Goal: Transaction & Acquisition: Purchase product/service

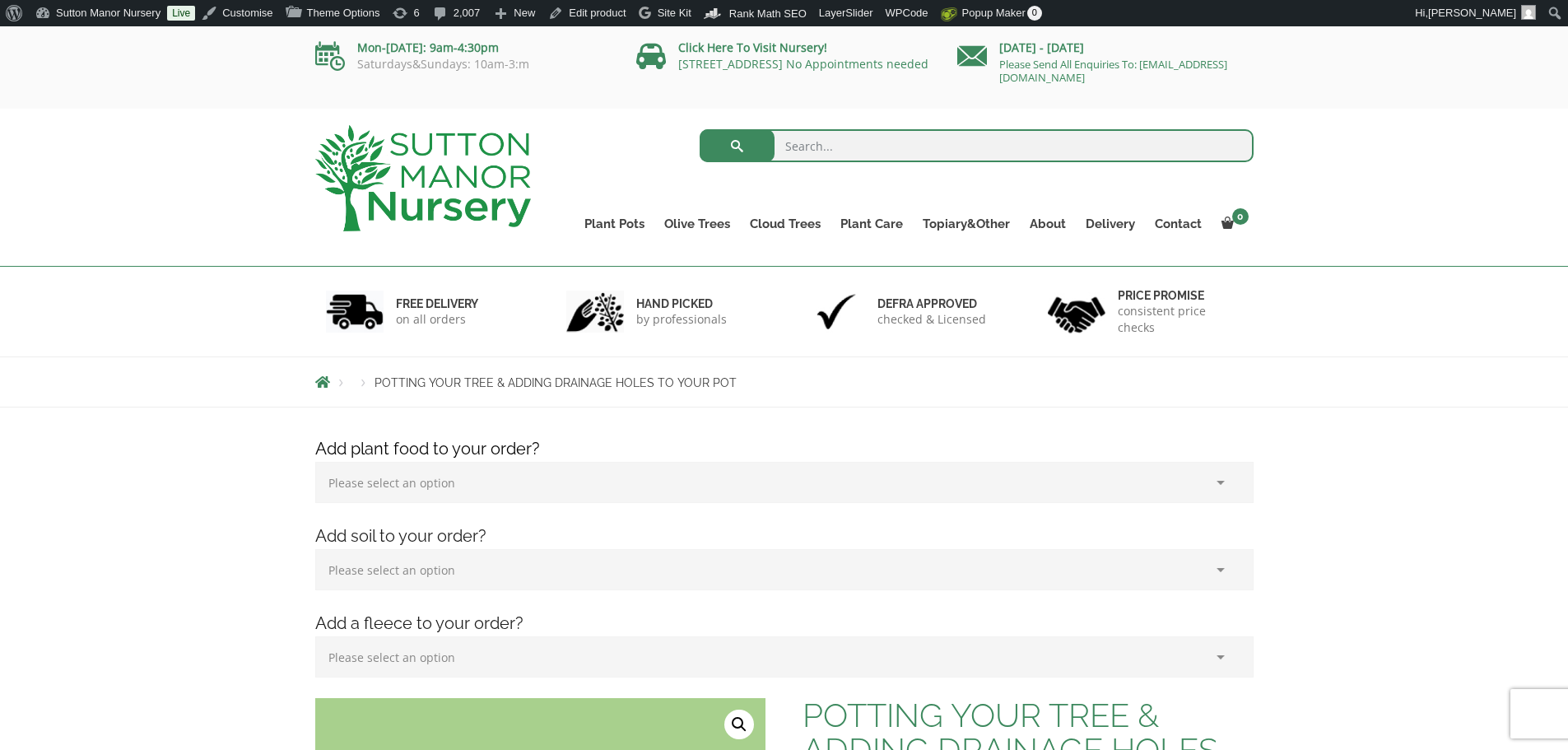
click at [815, 148] on input "search" at bounding box center [977, 145] width 554 height 33
type input "amalfi 100"
click at [700, 129] on button "submit" at bounding box center [737, 145] width 75 height 33
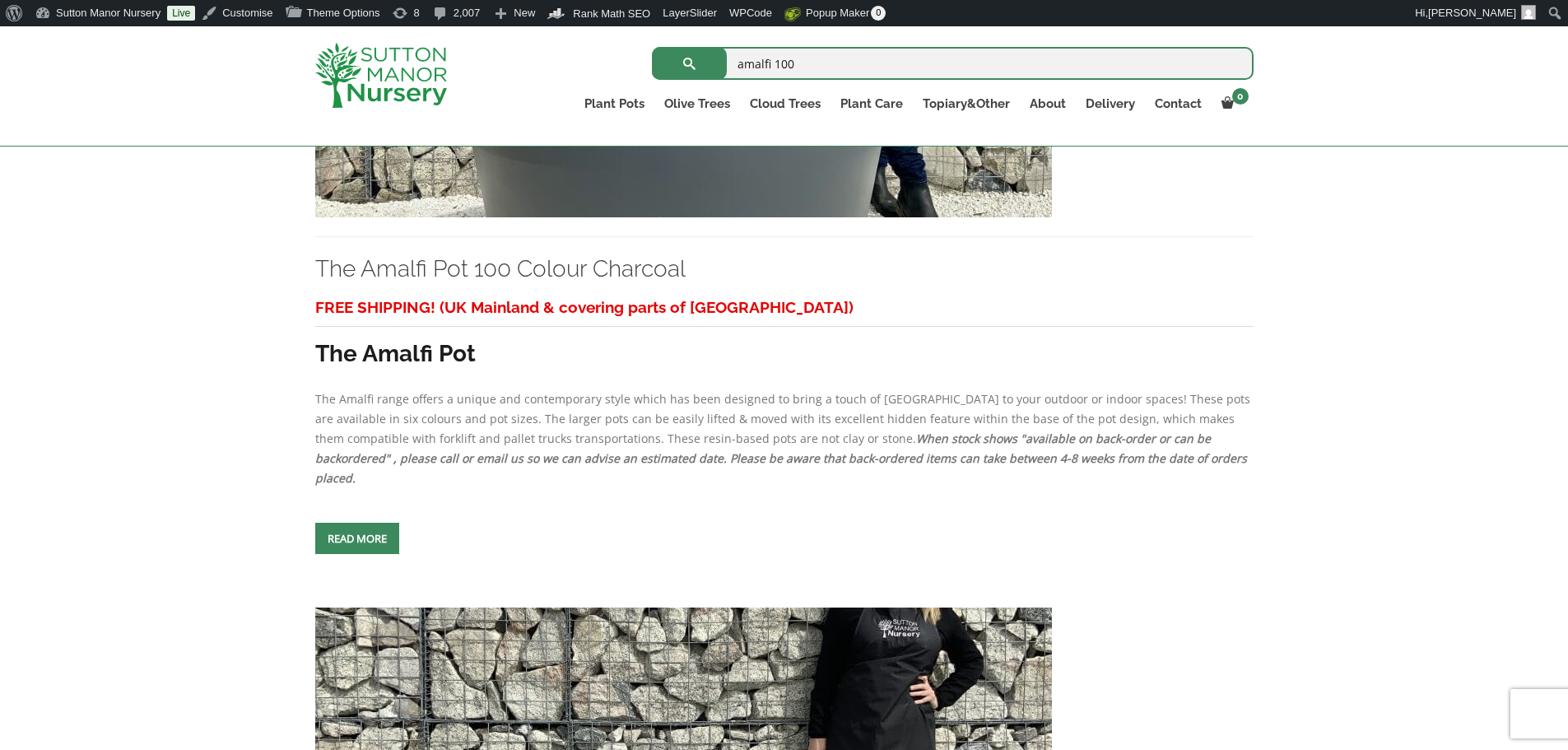
scroll to position [493, 0]
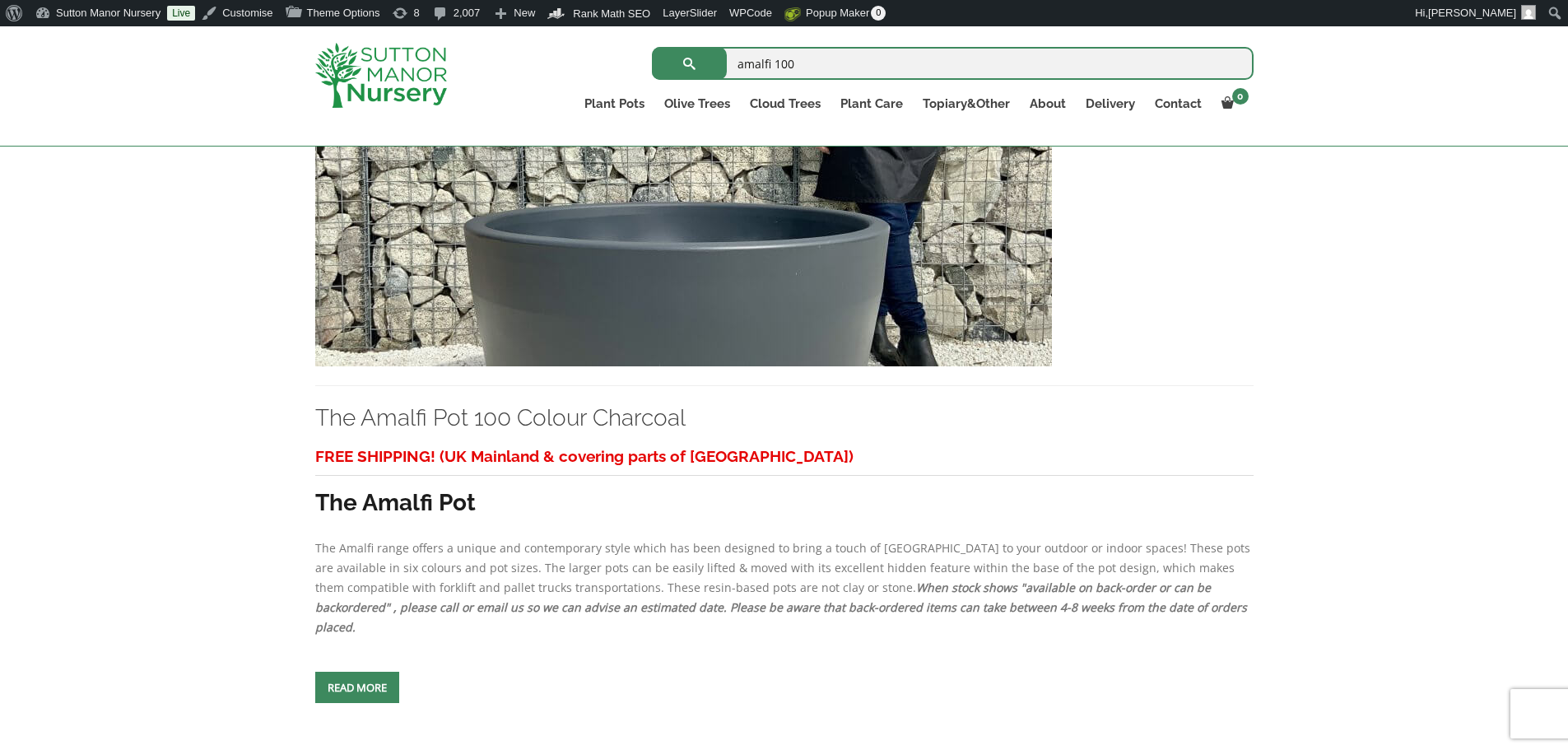
click at [772, 503] on div "FREE SHIPPING! (UK Mainland & covering parts of [GEOGRAPHIC_DATA]) The Amalfi P…" at bounding box center [784, 539] width 938 height 196
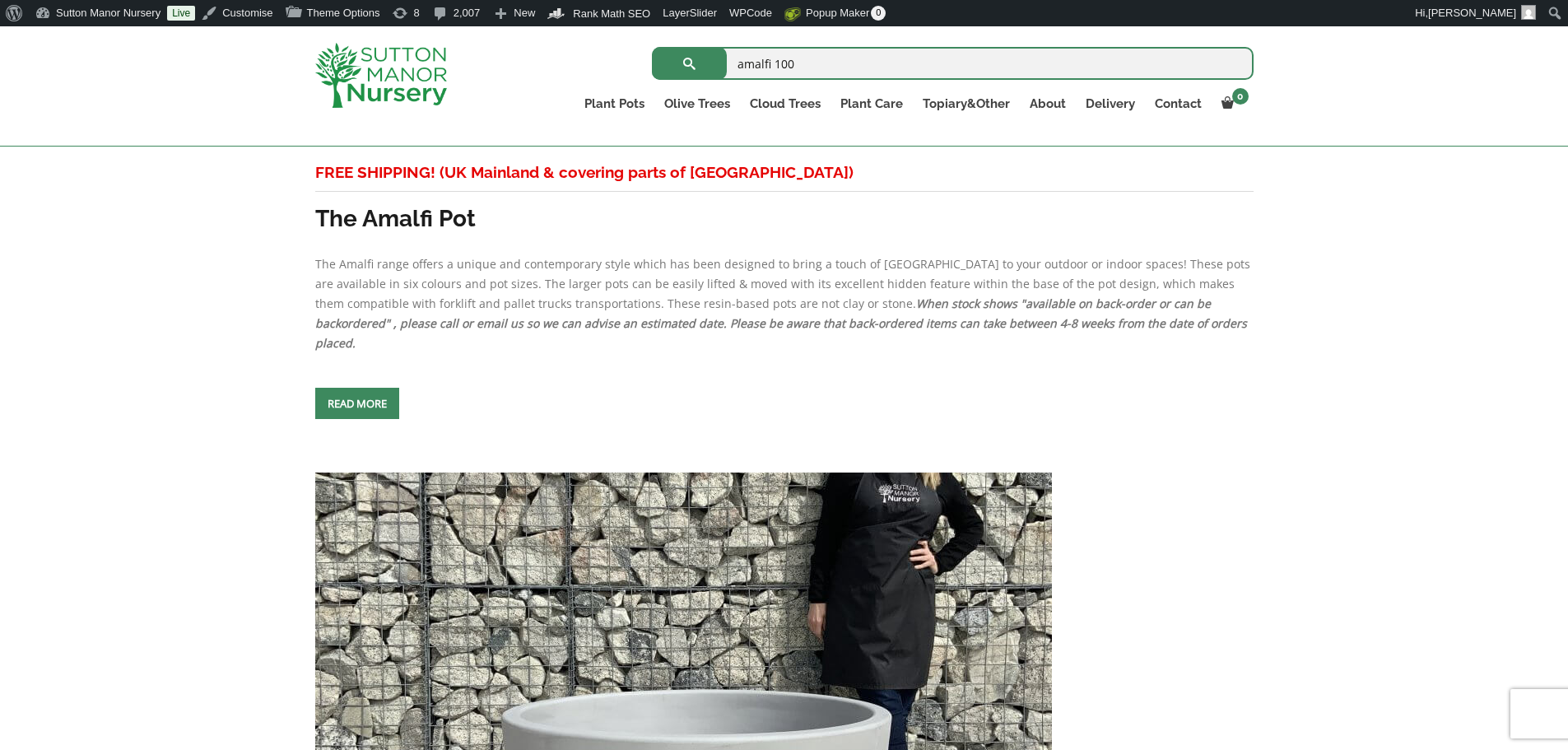
scroll to position [1152, 0]
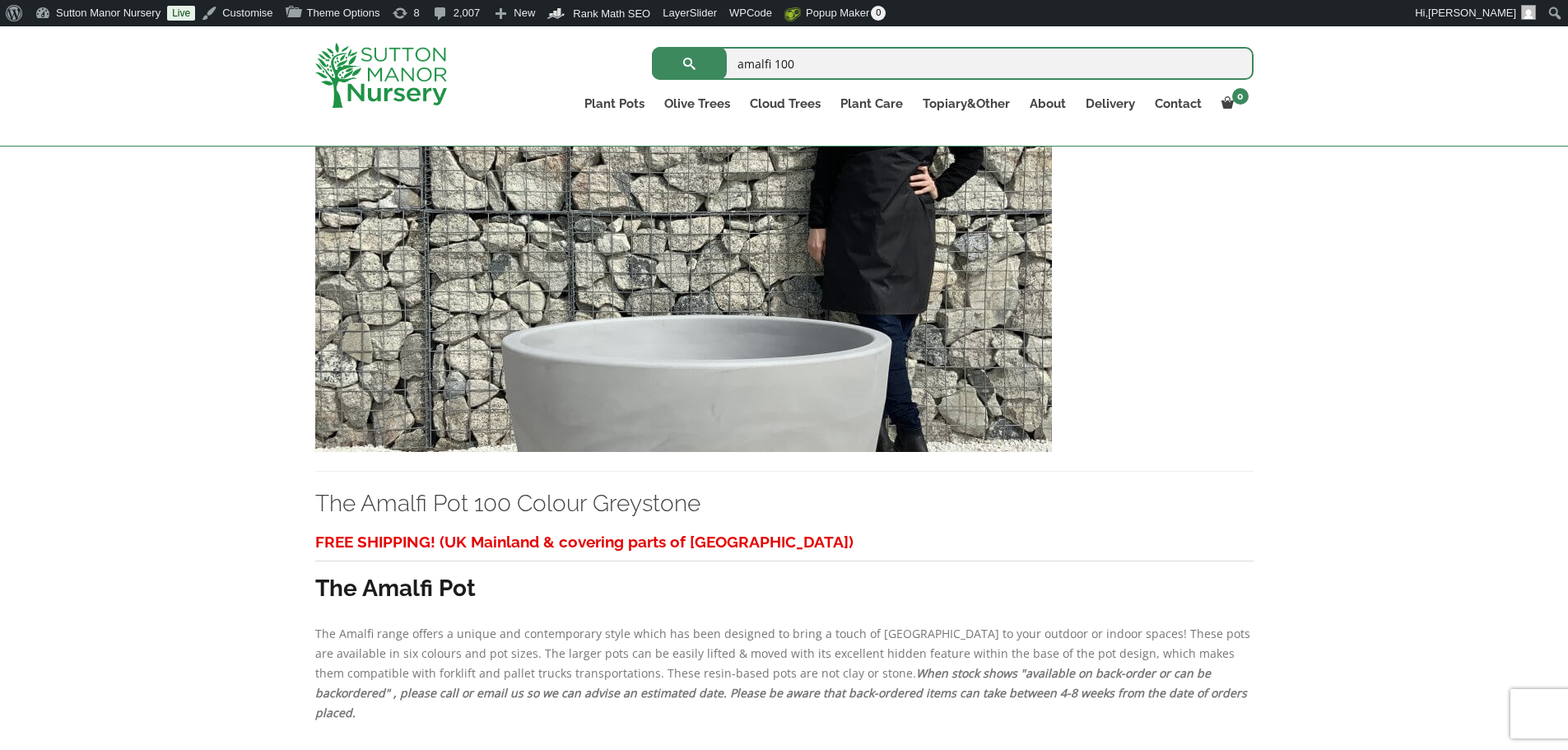
click at [1400, 387] on div "The Amalfi Pot 100 Colour Charcoal FREE SHIPPING! (UK Mainland & covering parts…" at bounding box center [784, 469] width 1568 height 2289
click at [875, 319] on img at bounding box center [683, 274] width 736 height 354
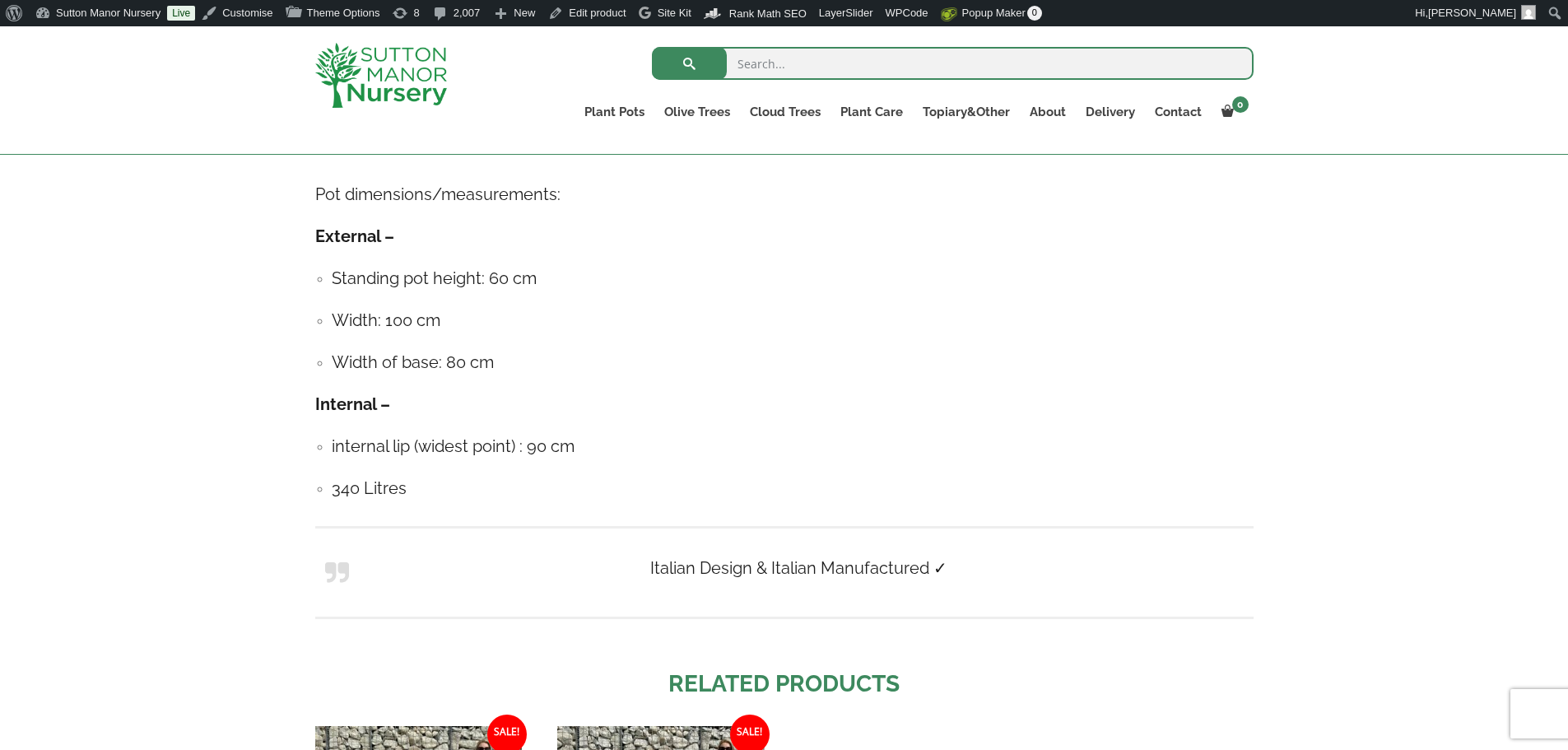
scroll to position [1096, 0]
